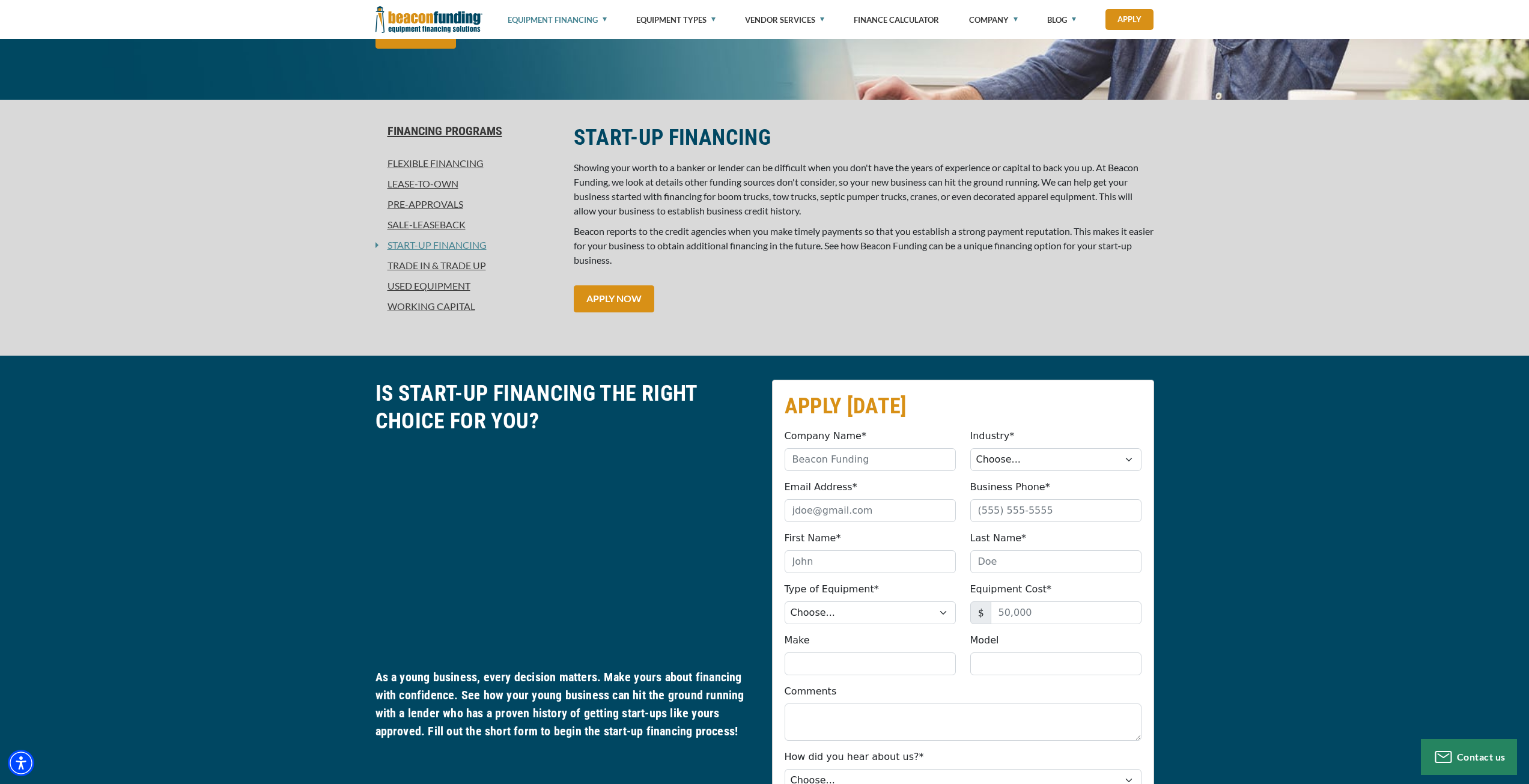
scroll to position [241, 0]
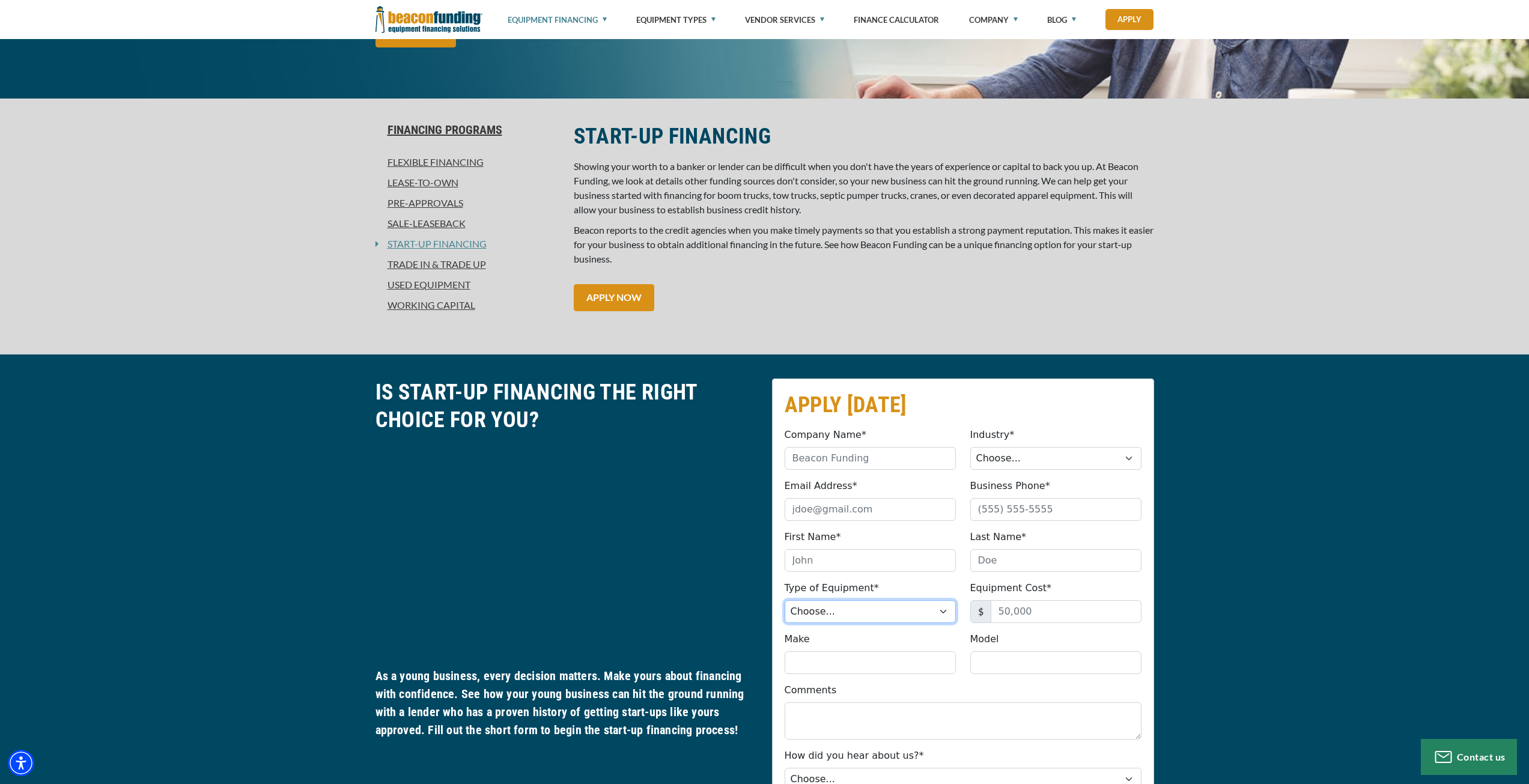
click at [865, 614] on select "Choose... Backhoe Boom/Bucket Truck Chipper Commercial Mower Crane DTG/DTF Prin…" at bounding box center [870, 612] width 171 height 23
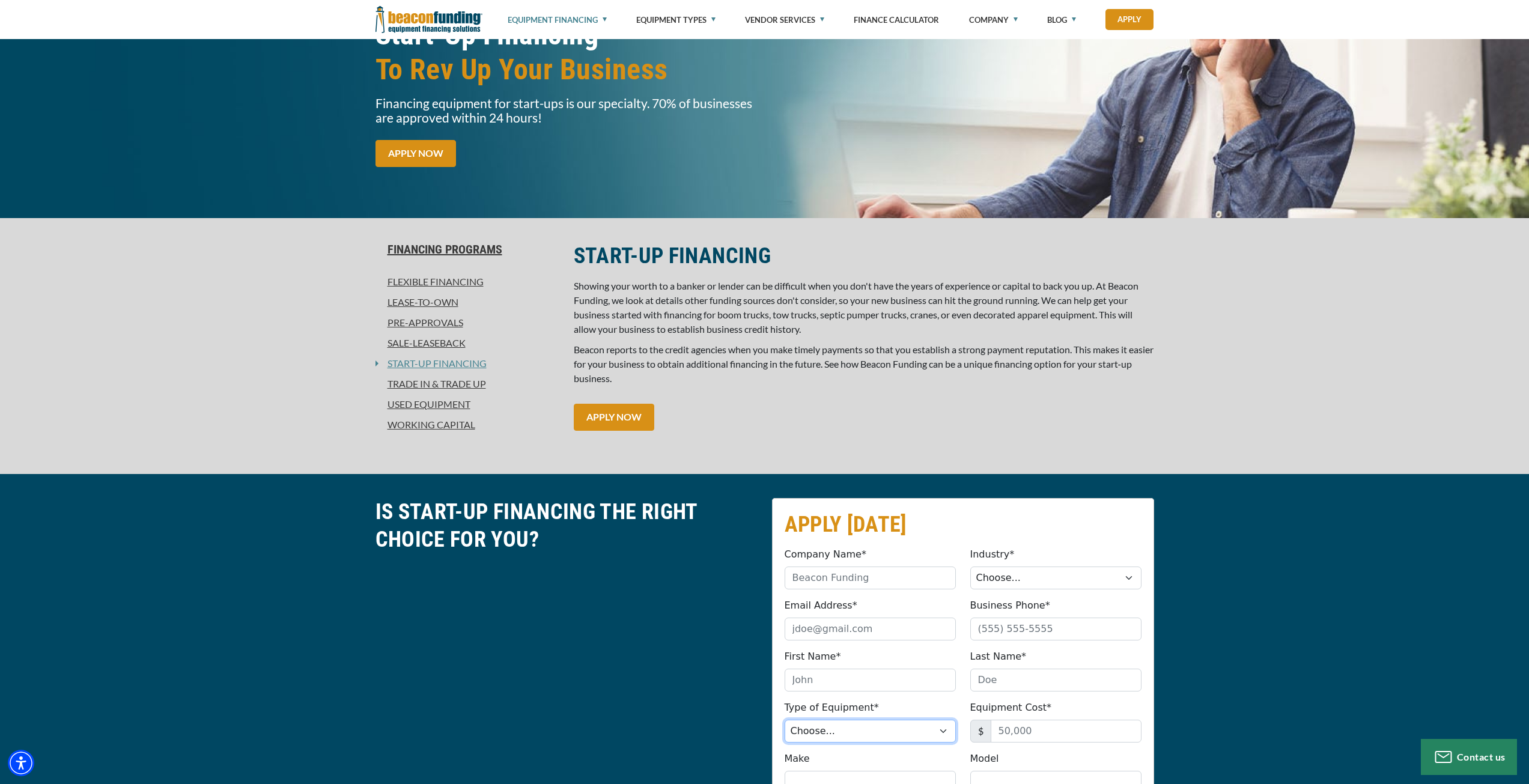
scroll to position [120, 0]
click at [621, 408] on link "APPLY NOW" at bounding box center [614, 418] width 81 height 27
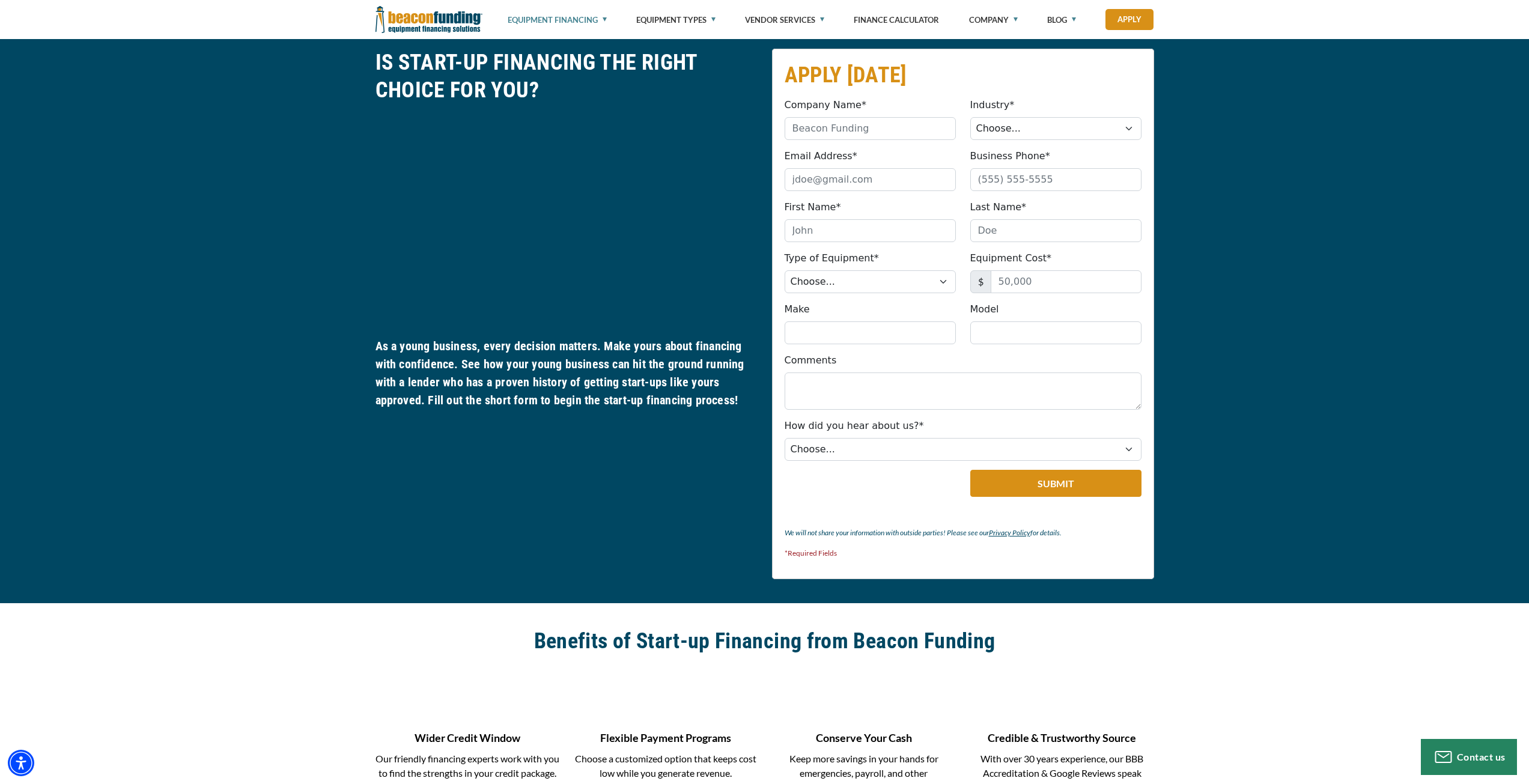
scroll to position [571, 0]
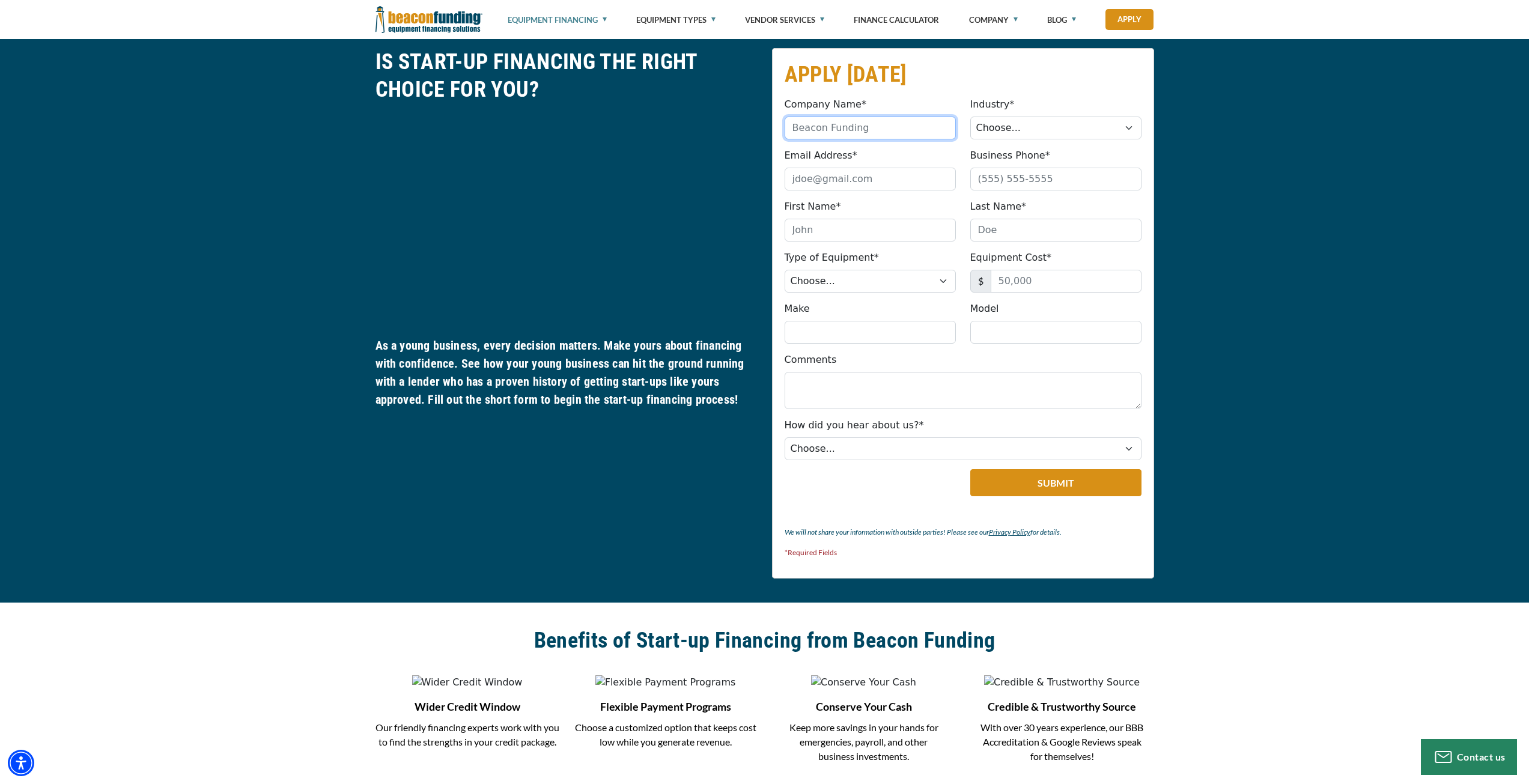
click at [851, 129] on input "Company Name*" at bounding box center [870, 128] width 171 height 23
click at [995, 125] on select "Choose... Towing Landscape/Hardscape Decorated Apparel Septic Light Constructio…" at bounding box center [1056, 128] width 171 height 23
select select "1"
click at [970, 117] on select "Choose... Towing Landscape/Hardscape Decorated Apparel Septic Light Constructio…" at bounding box center [1056, 128] width 171 height 23
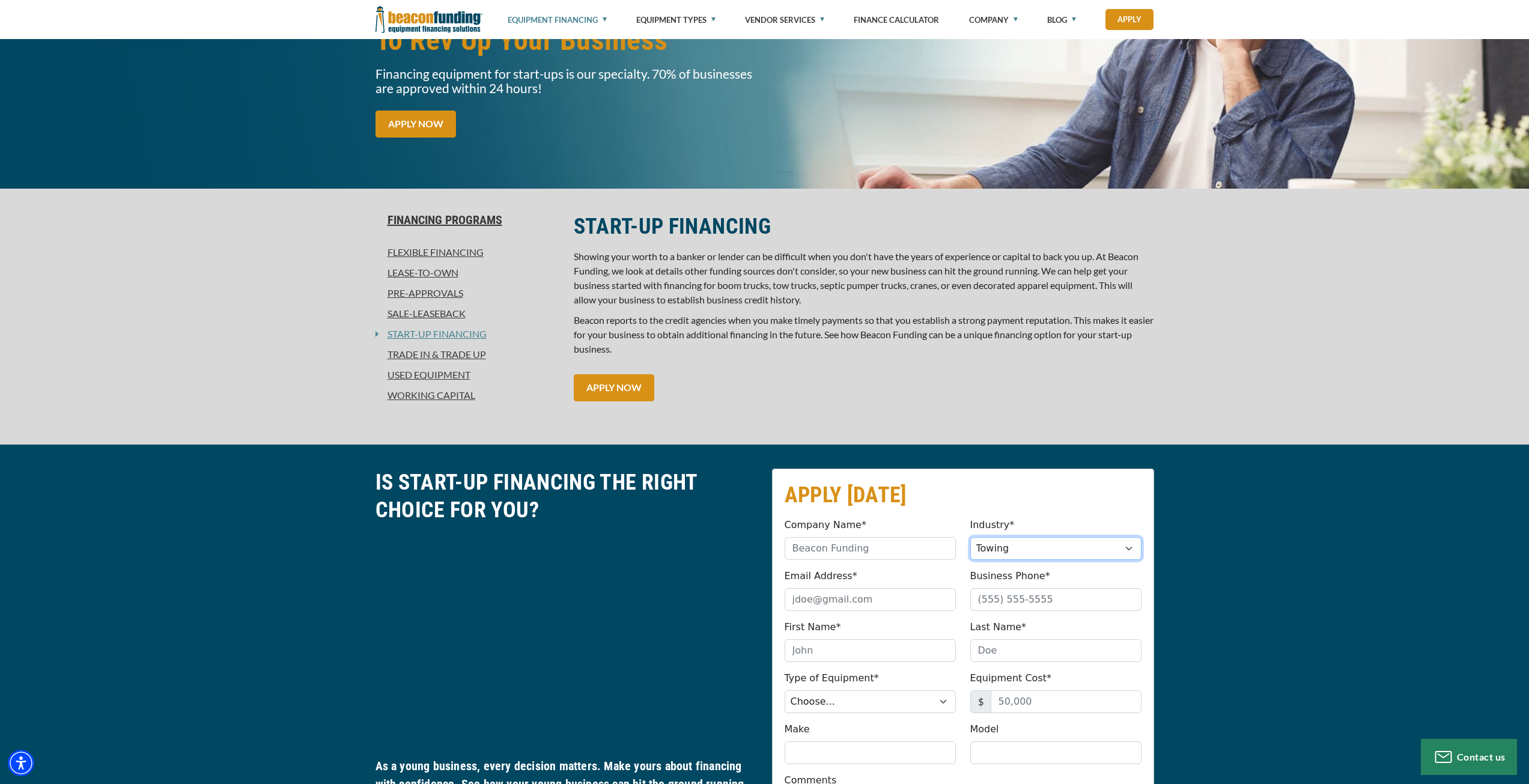
scroll to position [0, 0]
